Goal: Information Seeking & Learning: Learn about a topic

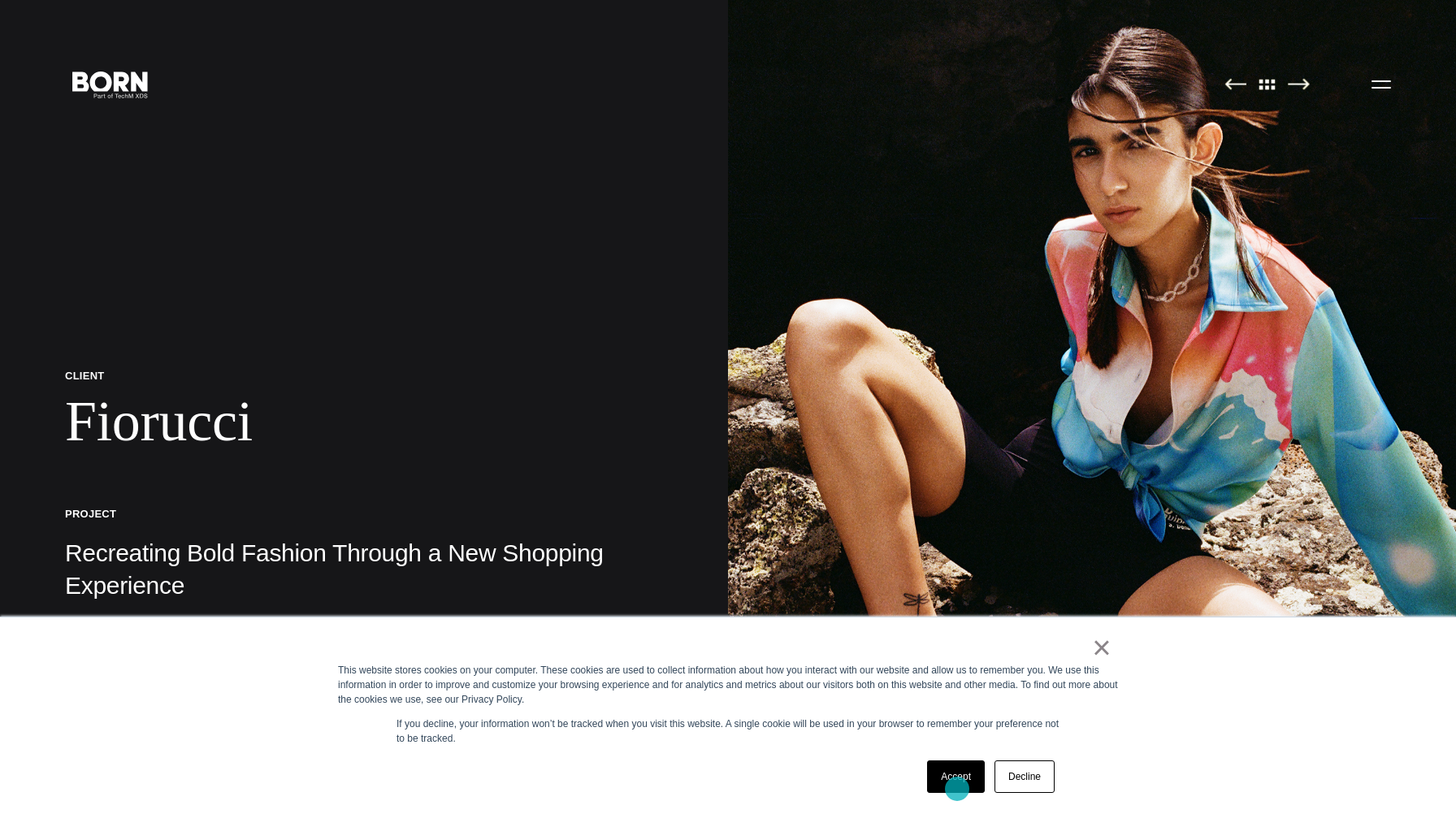
click at [957, 789] on link "Accept" at bounding box center [955, 776] width 58 height 33
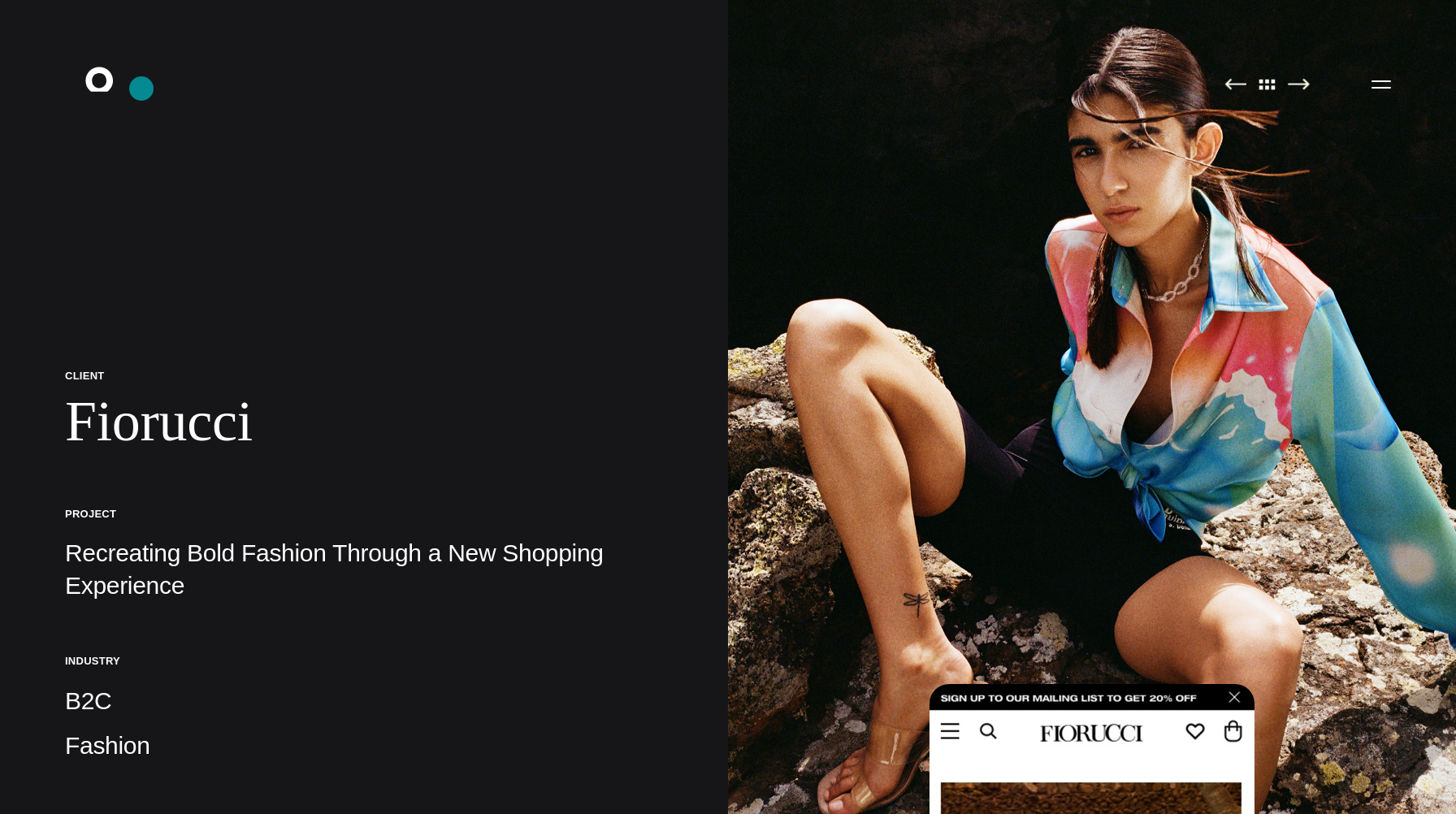
click at [141, 89] on icon ".st0{display:none;} .st1{display:inline;} .st2{font-family:'HelveticaNeue-Mediu…" at bounding box center [110, 84] width 104 height 43
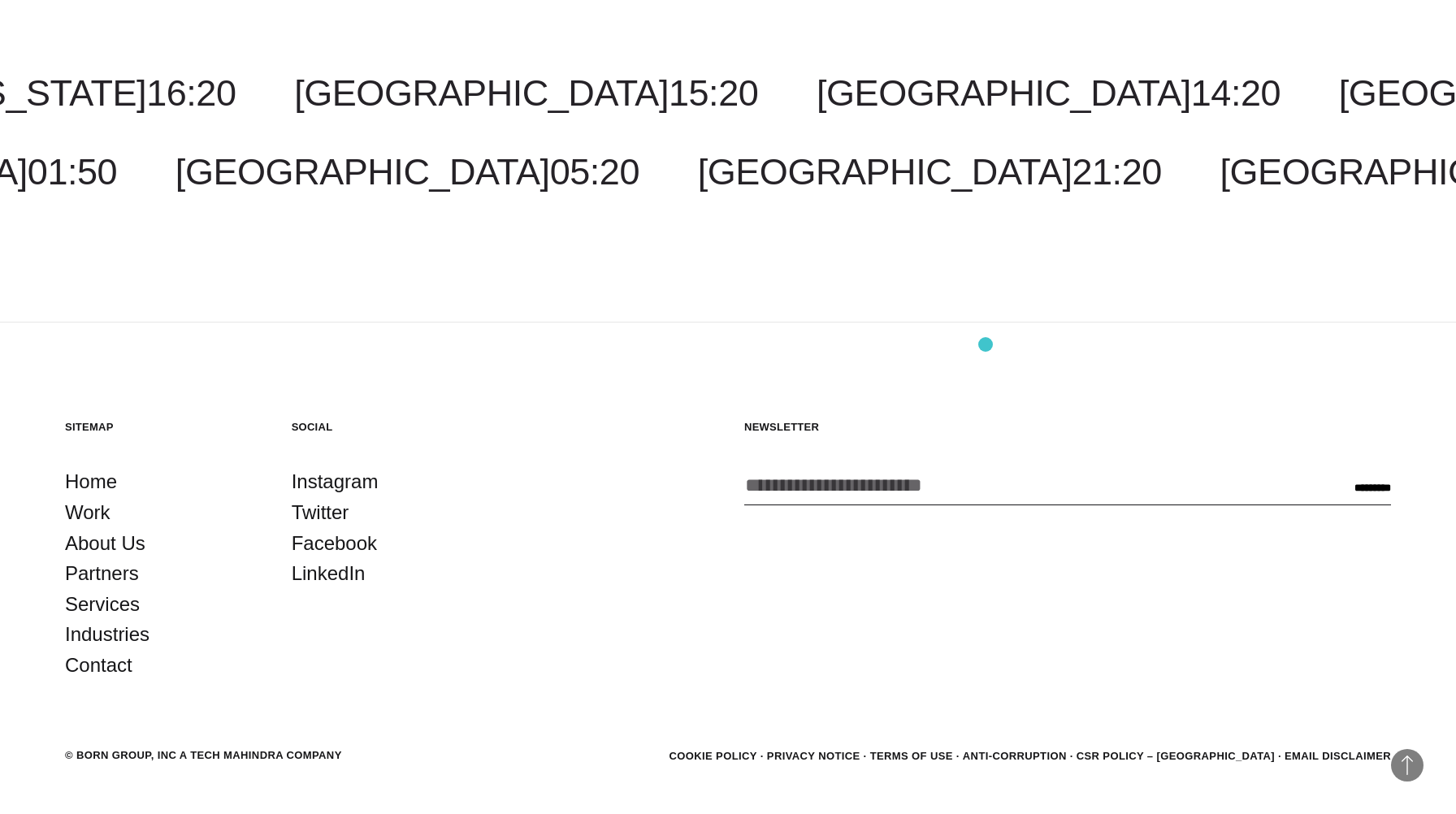
scroll to position [5492, 0]
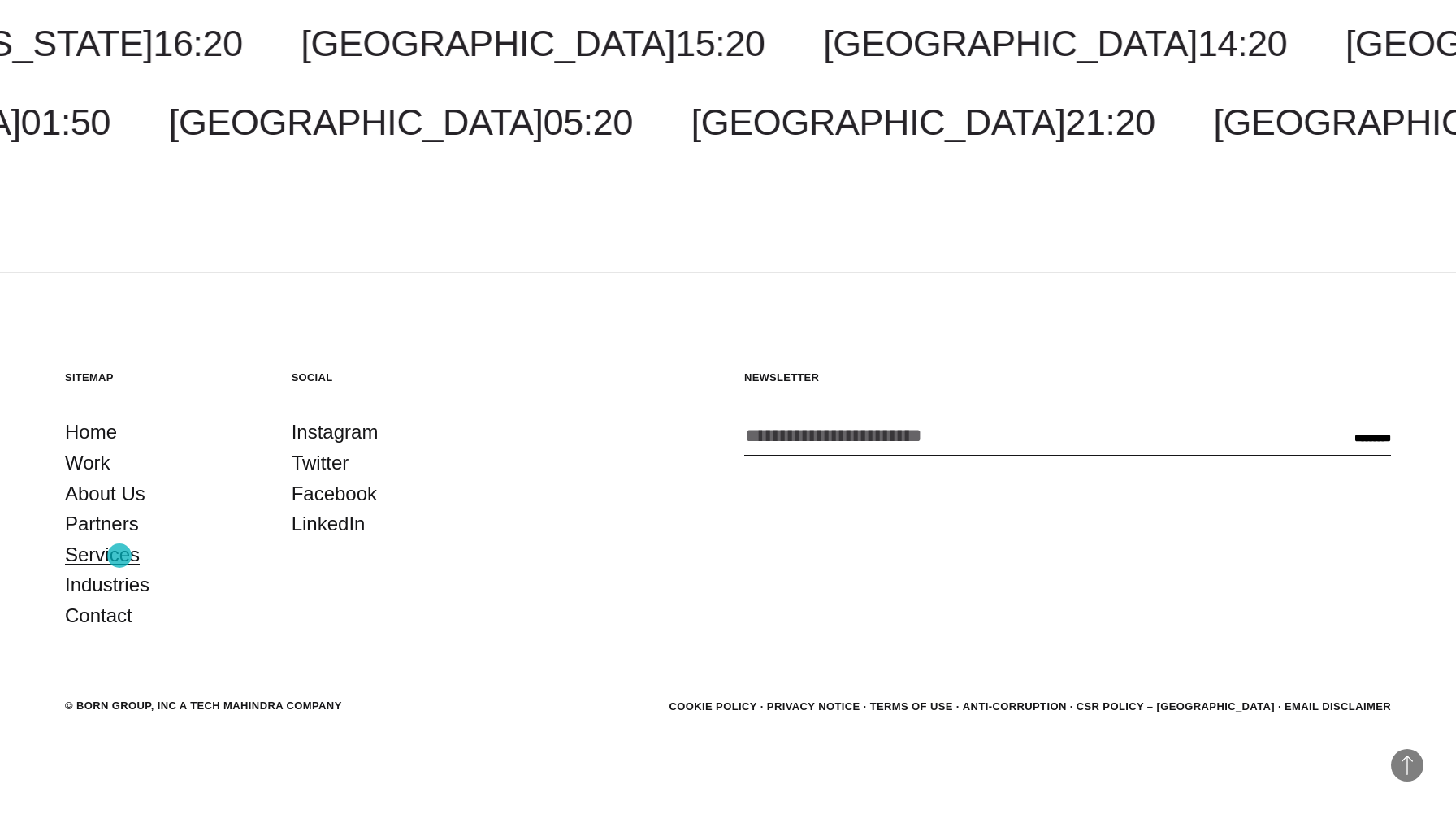
click at [120, 556] on link "Services" at bounding box center [102, 555] width 74 height 31
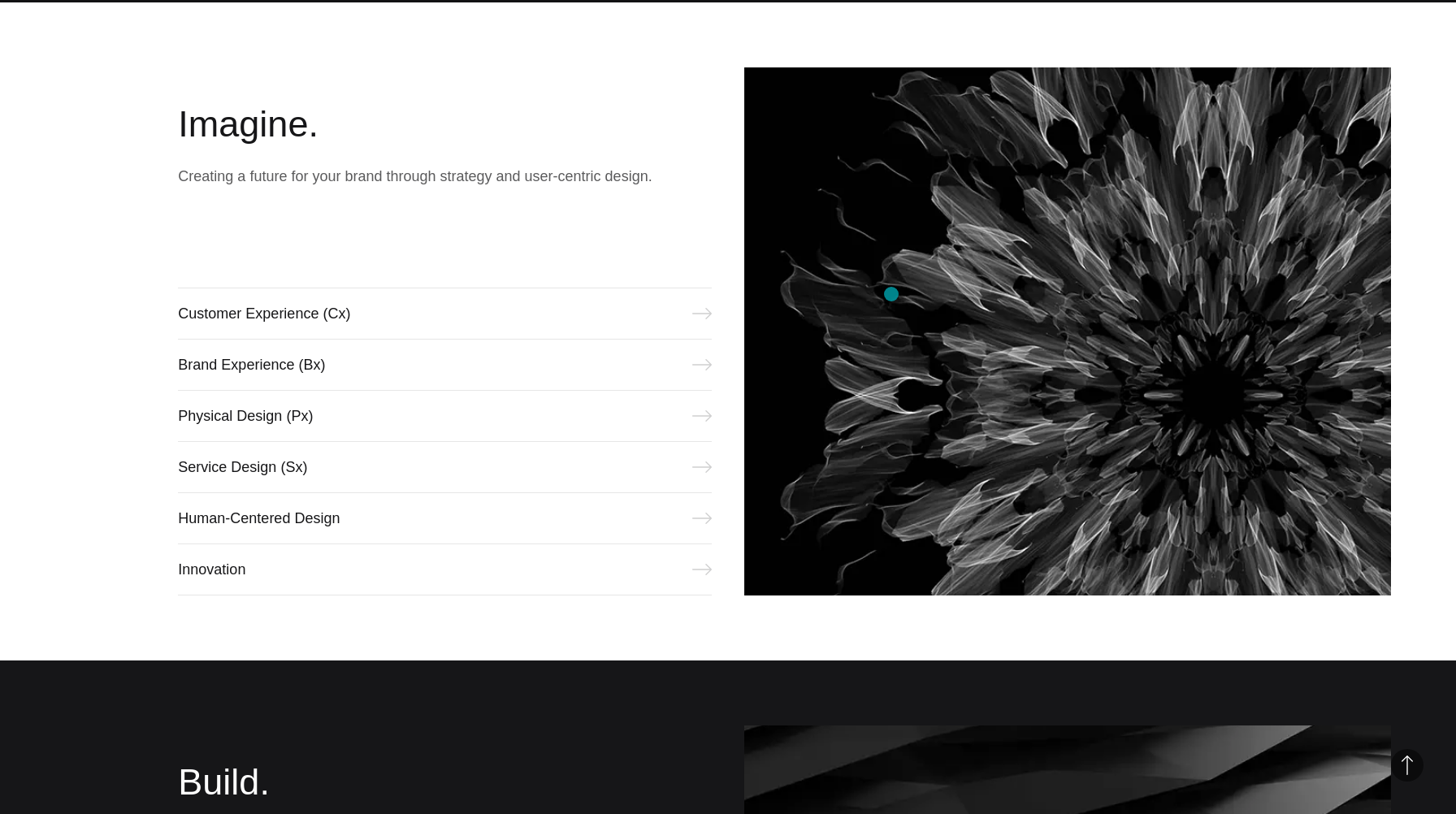
scroll to position [891, 0]
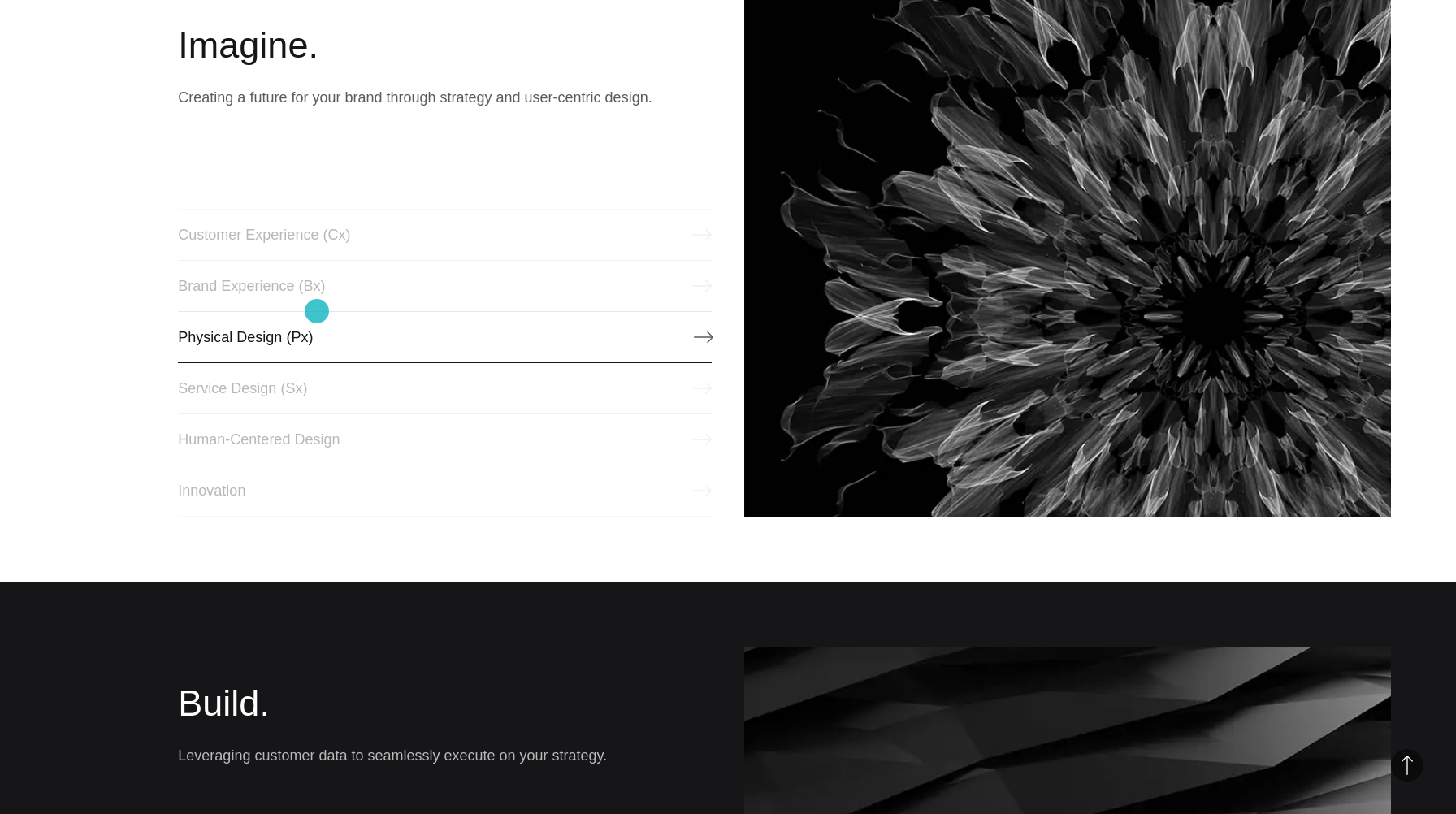
click at [317, 311] on link "Physical Design (Px)" at bounding box center [445, 337] width 534 height 52
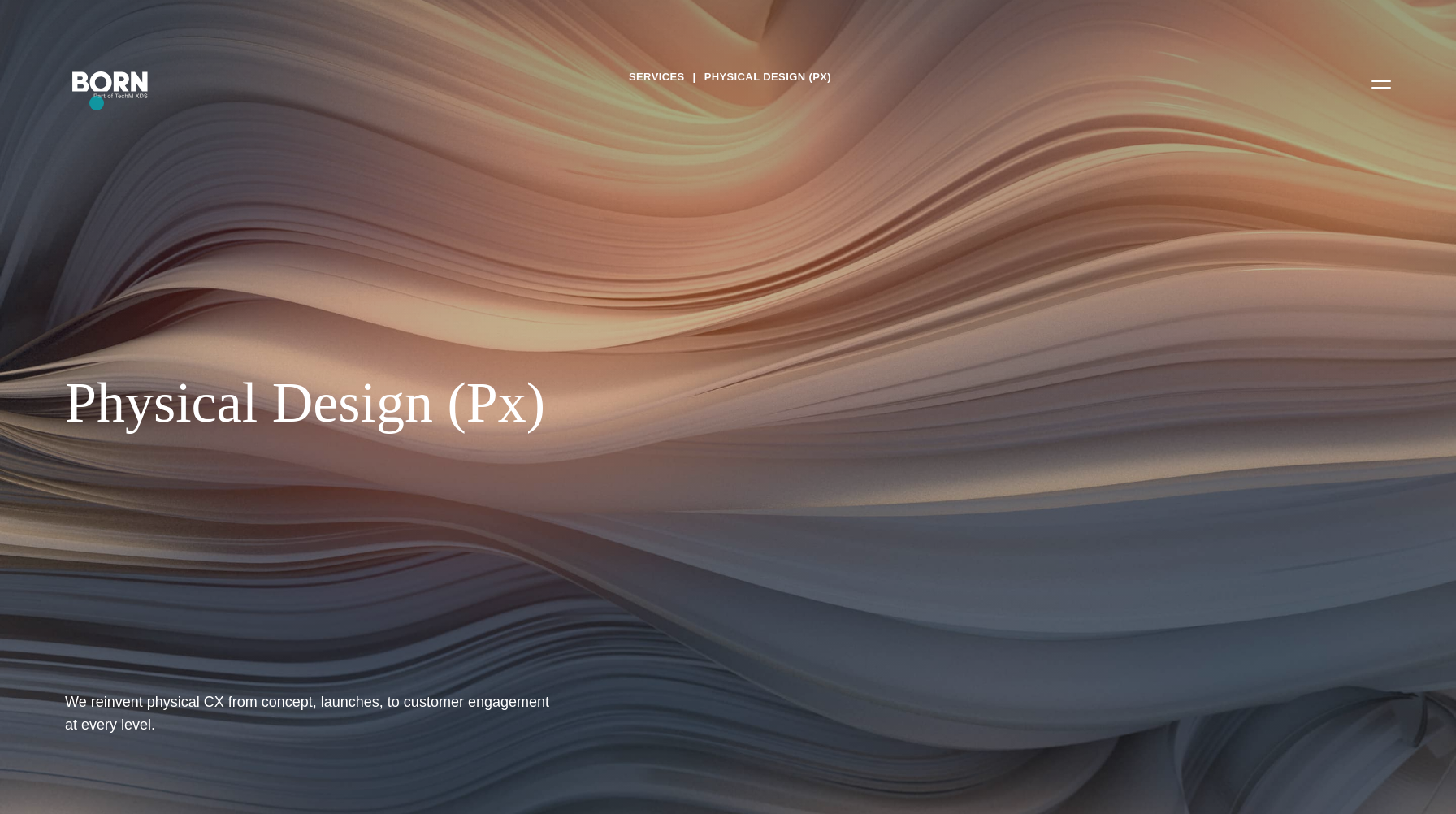
click at [97, 103] on div "Services Physical Design (Px) Physical Design (Px) We reinvent physical CX from…" at bounding box center [728, 407] width 1456 height 814
click at [109, 96] on icon ".st0{display:none;} .st1{display:inline;} .st2{font-family:'HelveticaNeue-Mediu…" at bounding box center [110, 84] width 104 height 43
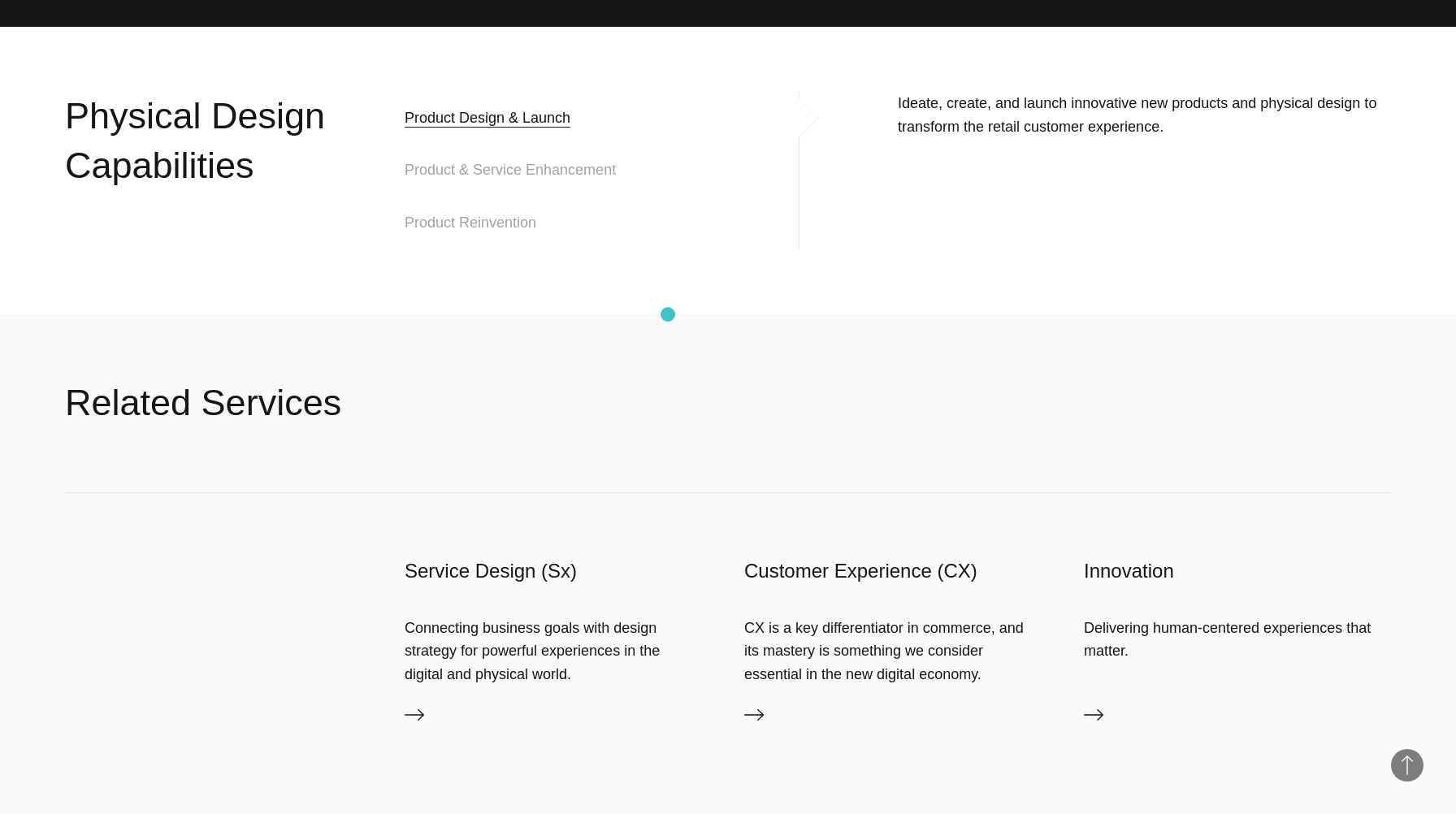
scroll to position [1611, 0]
